Goal: Task Accomplishment & Management: Manage account settings

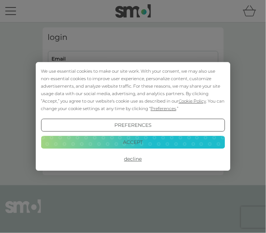
type input "[EMAIL_ADDRESS][DOMAIN_NAME]"
click at [203, 122] on button "Preferences" at bounding box center [133, 125] width 184 height 13
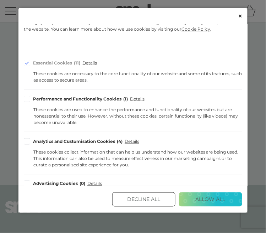
scroll to position [110, 0]
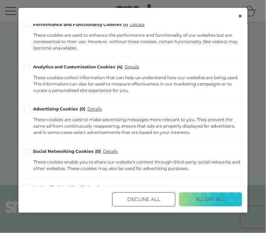
click at [136, 206] on button "Decline All" at bounding box center [143, 199] width 63 height 14
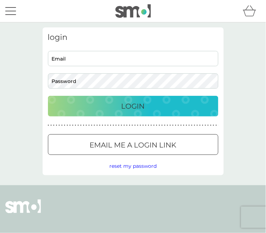
type input "[EMAIL_ADDRESS][DOMAIN_NAME]"
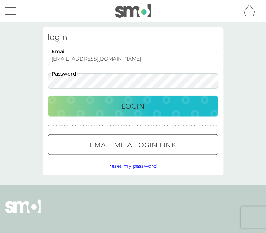
click at [72, 106] on div "Login" at bounding box center [133, 105] width 156 height 11
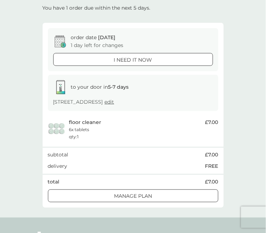
scroll to position [37, 0]
click at [124, 194] on div at bounding box center [134, 195] width 26 height 7
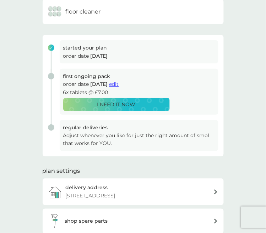
scroll to position [71, 0]
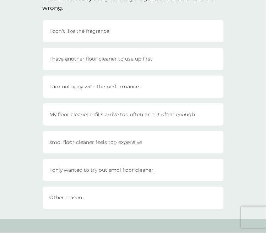
scroll to position [60, 0]
click at [61, 167] on div "I only wanted to try out smol floor cleaner." at bounding box center [133, 169] width 181 height 22
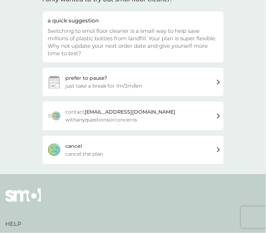
scroll to position [61, 0]
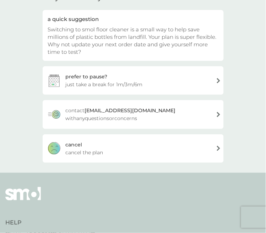
click at [87, 85] on span "just take a break for 1m/3m/6m" at bounding box center [104, 84] width 77 height 8
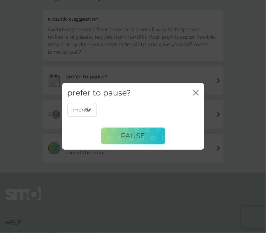
click at [82, 108] on select "1 month 3 months 6 months" at bounding box center [83, 110] width 30 height 14
select select "6"
click at [68, 103] on select "1 month 3 months 6 months" at bounding box center [83, 110] width 30 height 14
click at [126, 143] on button "PAUSE" at bounding box center [133, 135] width 64 height 17
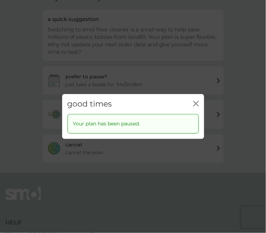
click at [198, 102] on icon "close" at bounding box center [197, 103] width 2 height 5
